Goal: Task Accomplishment & Management: Manage account settings

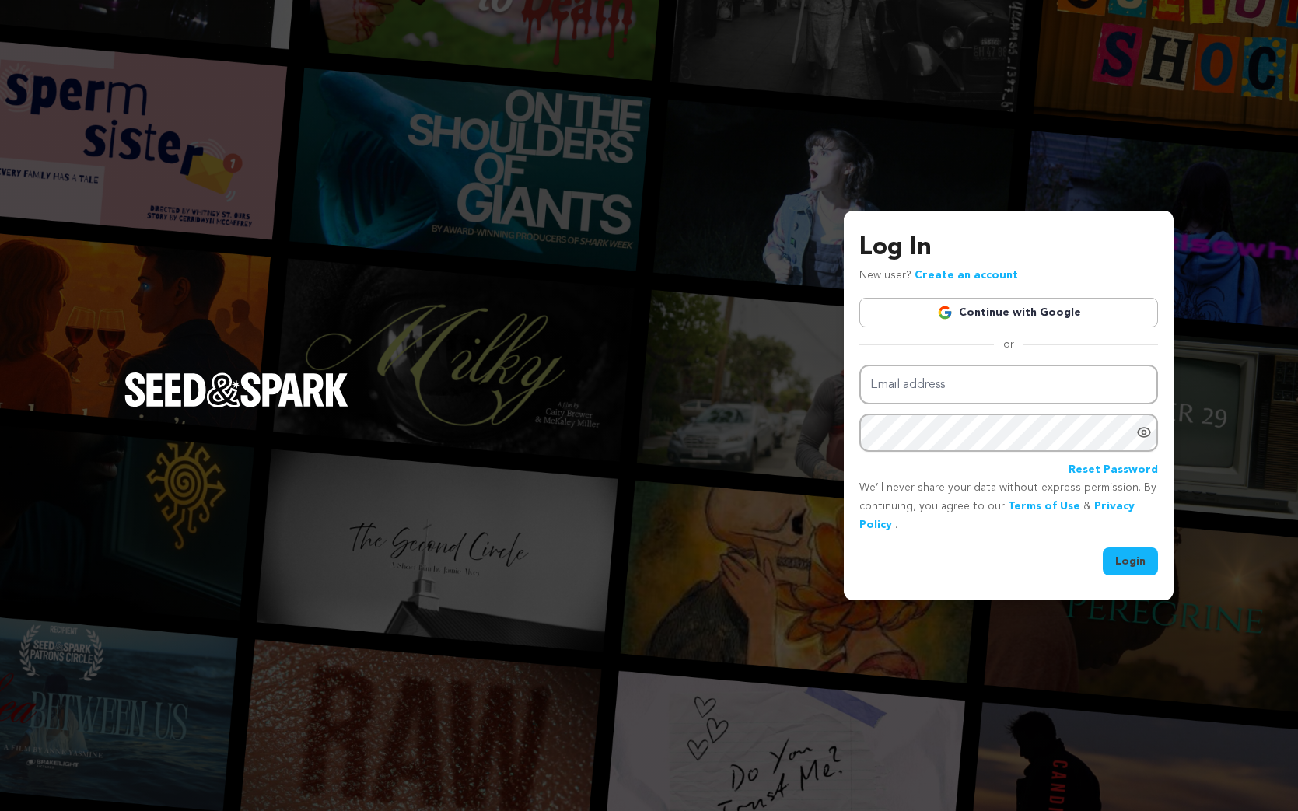
click at [1057, 317] on link "Continue with Google" at bounding box center [1009, 313] width 299 height 30
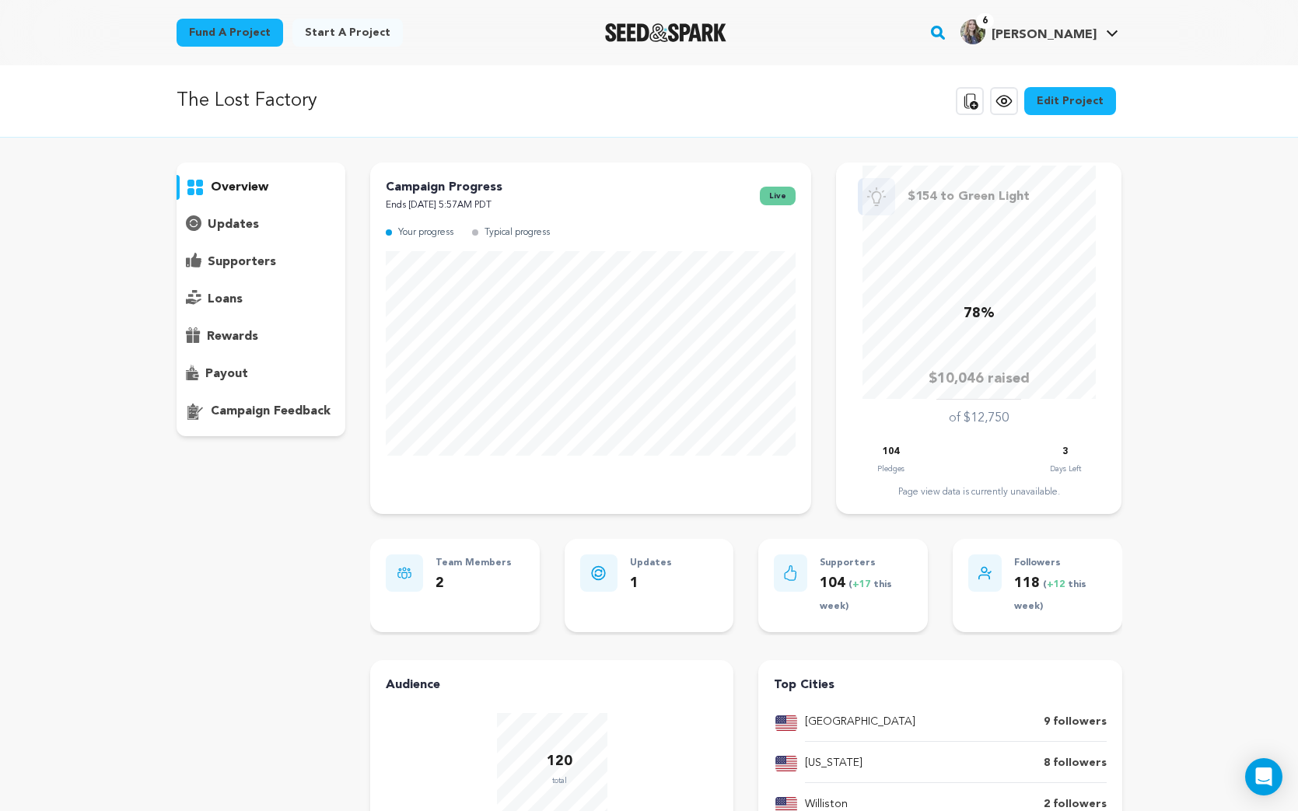
click at [258, 261] on p "supporters" at bounding box center [242, 262] width 68 height 19
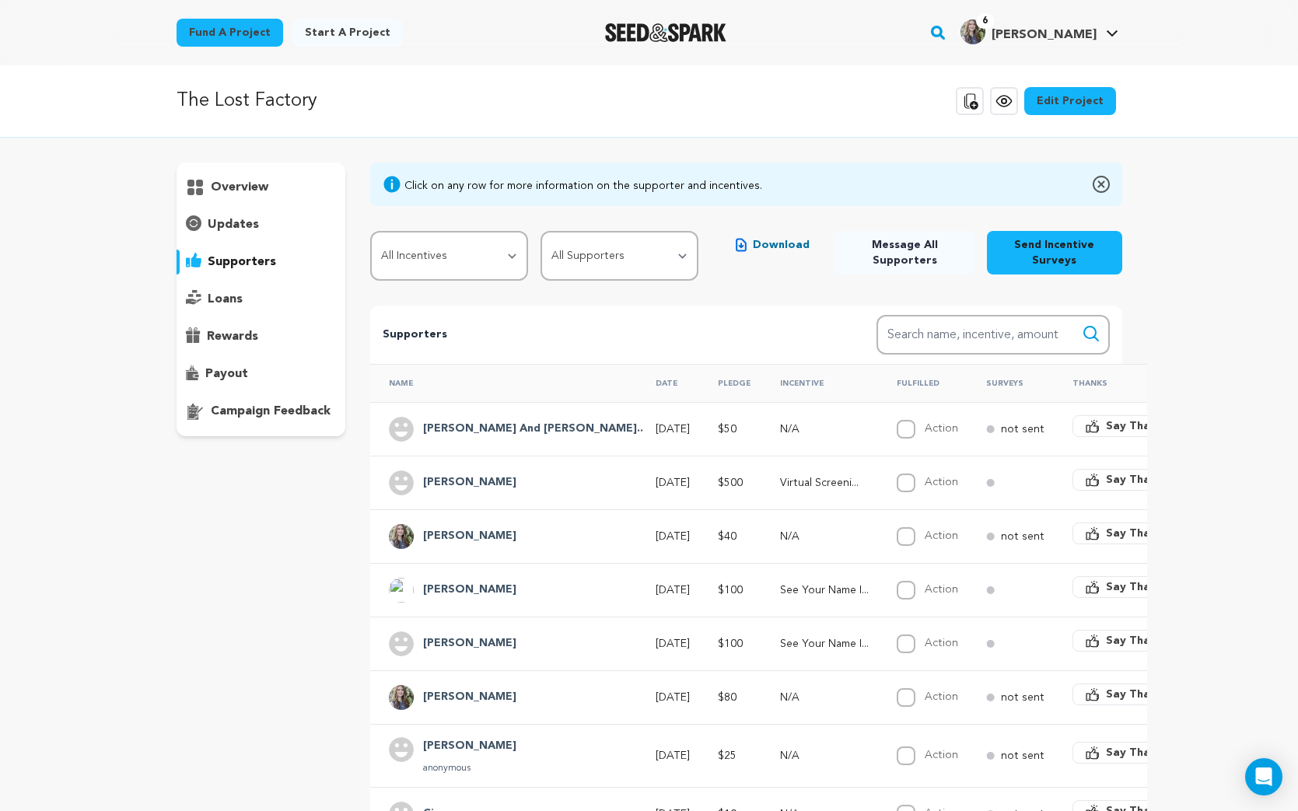
click at [484, 429] on h4 "[PERSON_NAME] And [PERSON_NAME].." at bounding box center [533, 429] width 220 height 19
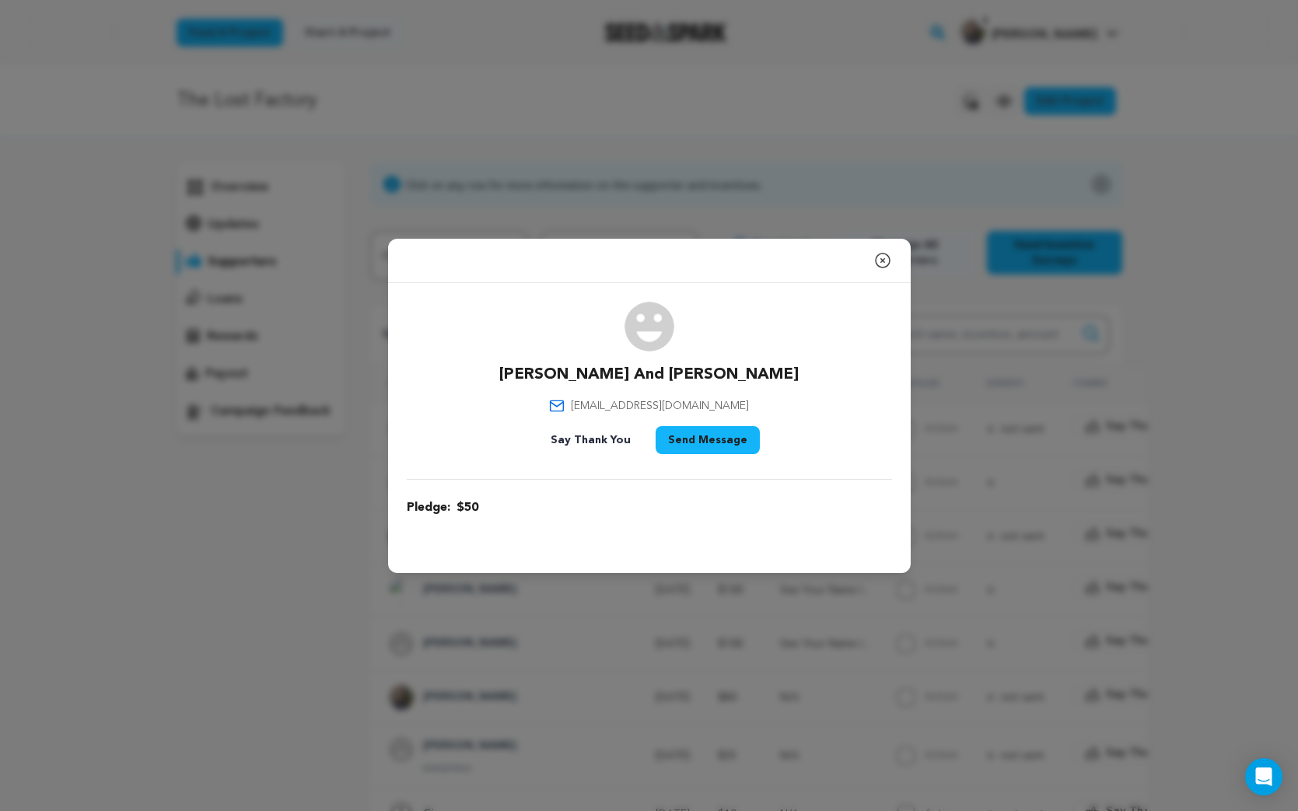
click at [890, 261] on icon "button" at bounding box center [883, 260] width 19 height 19
